Goal: Transaction & Acquisition: Purchase product/service

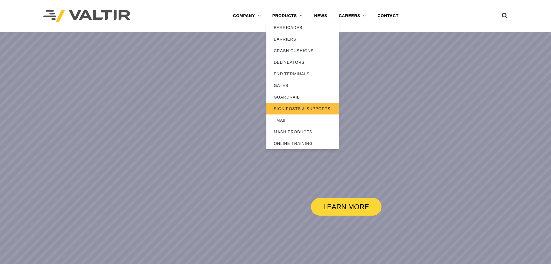
click at [290, 105] on link "SIGN POSTS & SUPPORTS" at bounding box center [303, 109] width 72 height 12
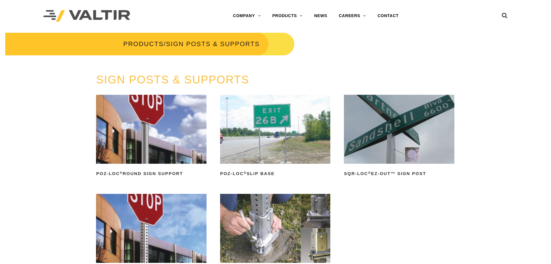
scroll to position [29, 0]
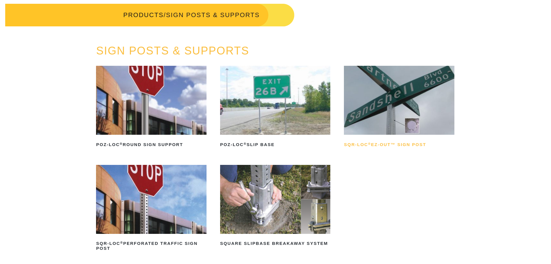
click at [409, 144] on h2 "SQR-LOC ® EZ-Out™ Sign Post" at bounding box center [399, 144] width 110 height 9
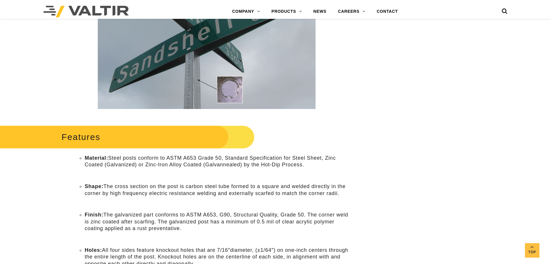
scroll to position [145, 0]
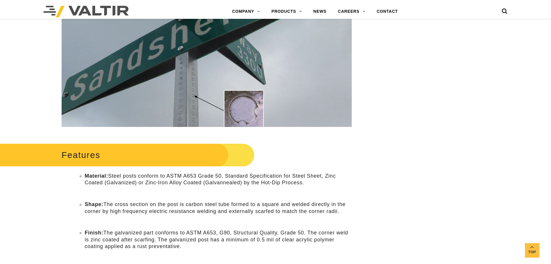
click at [197, 101] on img at bounding box center [208, 41] width 336 height 199
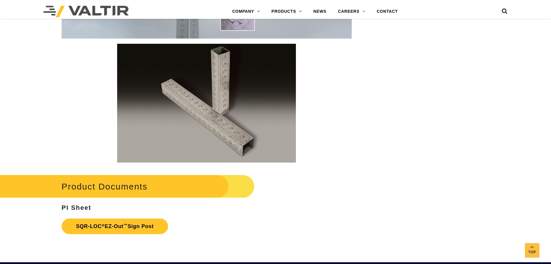
scroll to position [926, 0]
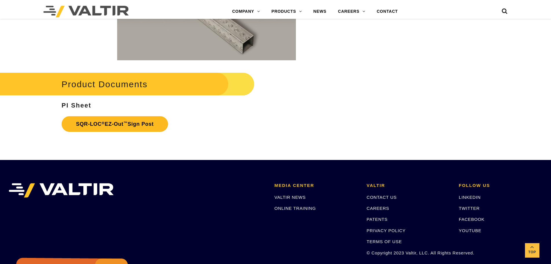
click at [95, 121] on link "SQR-LOC ® EZ-Out ™ Sign Post" at bounding box center [115, 124] width 107 height 16
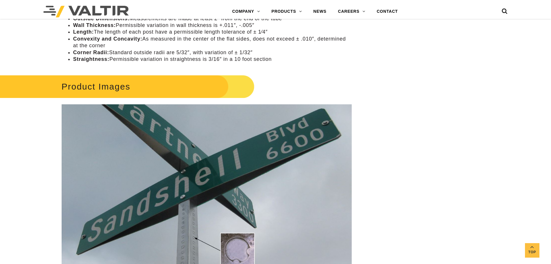
scroll to position [584, 0]
